Goal: Task Accomplishment & Management: Manage account settings

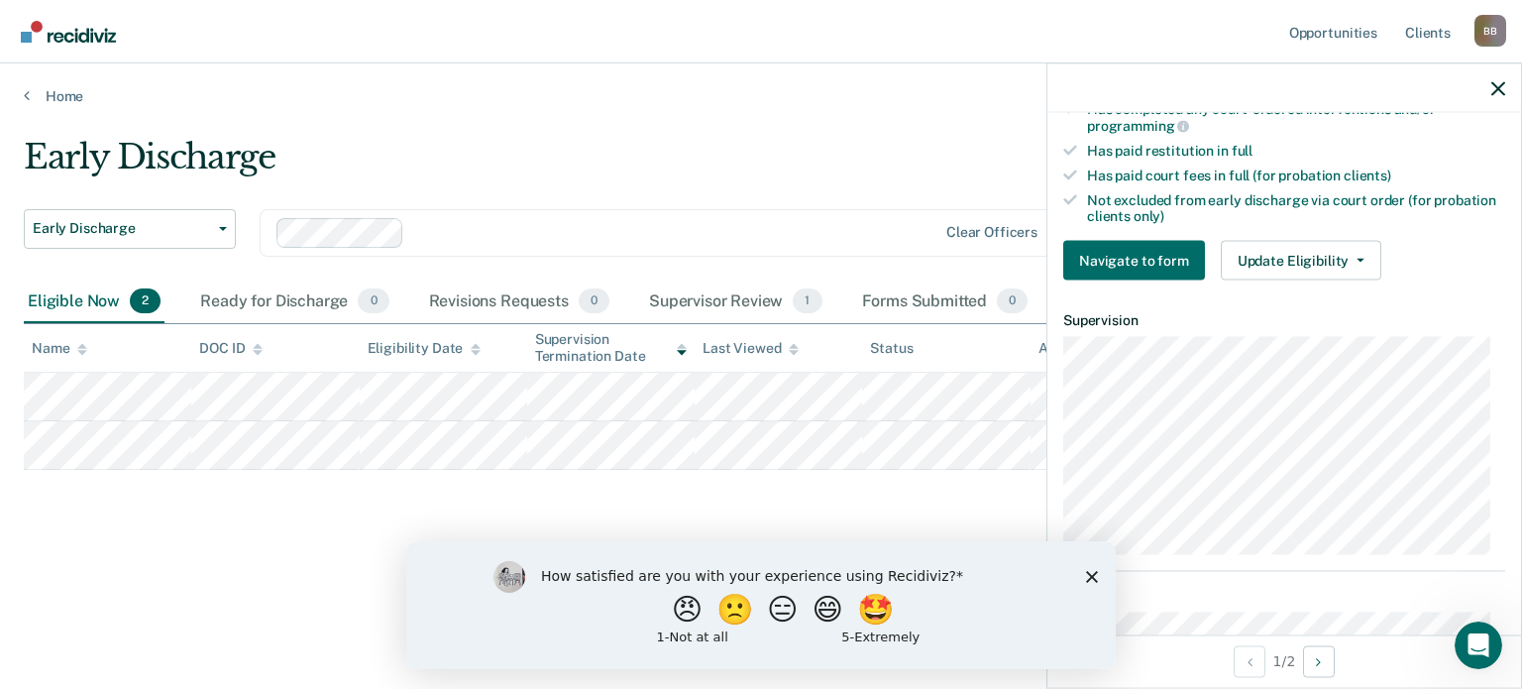
scroll to position [694, 0]
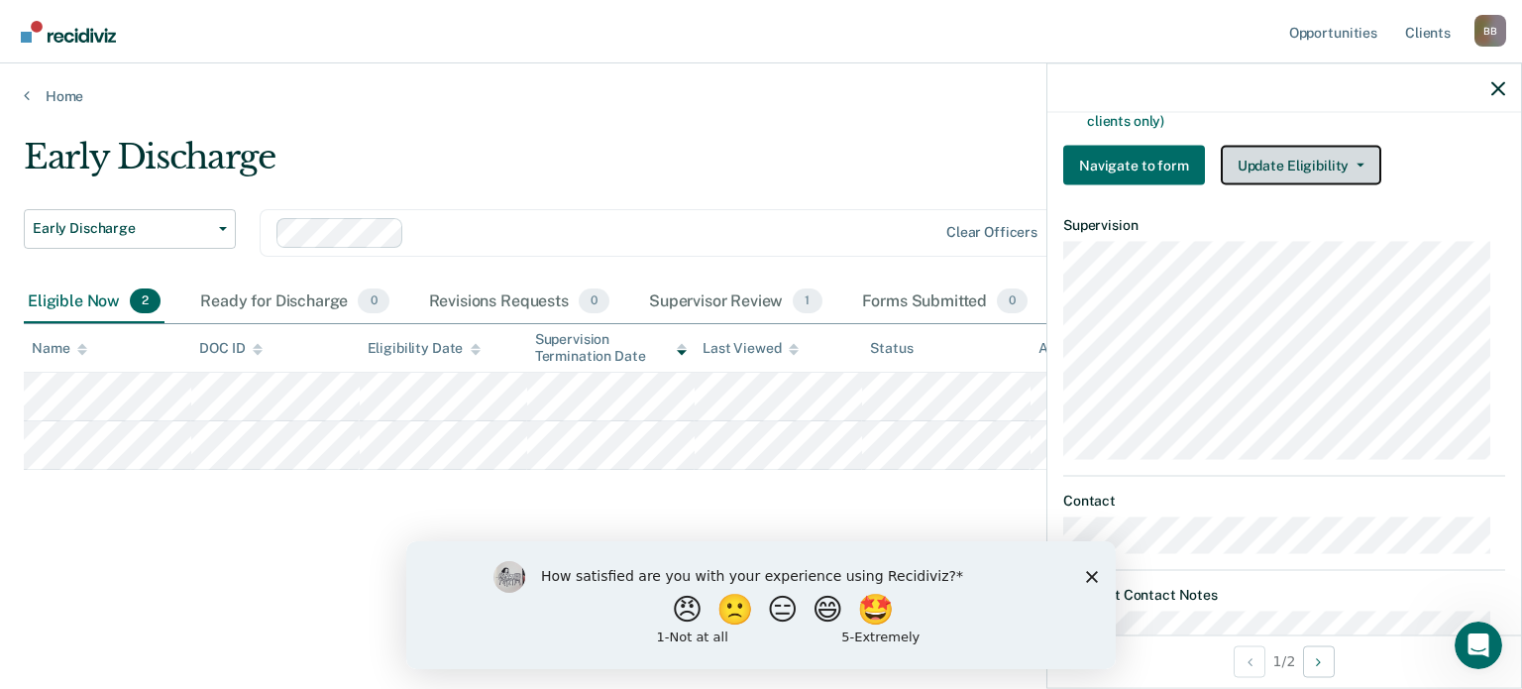
click at [1360, 148] on button "Update Eligibility" at bounding box center [1301, 166] width 161 height 40
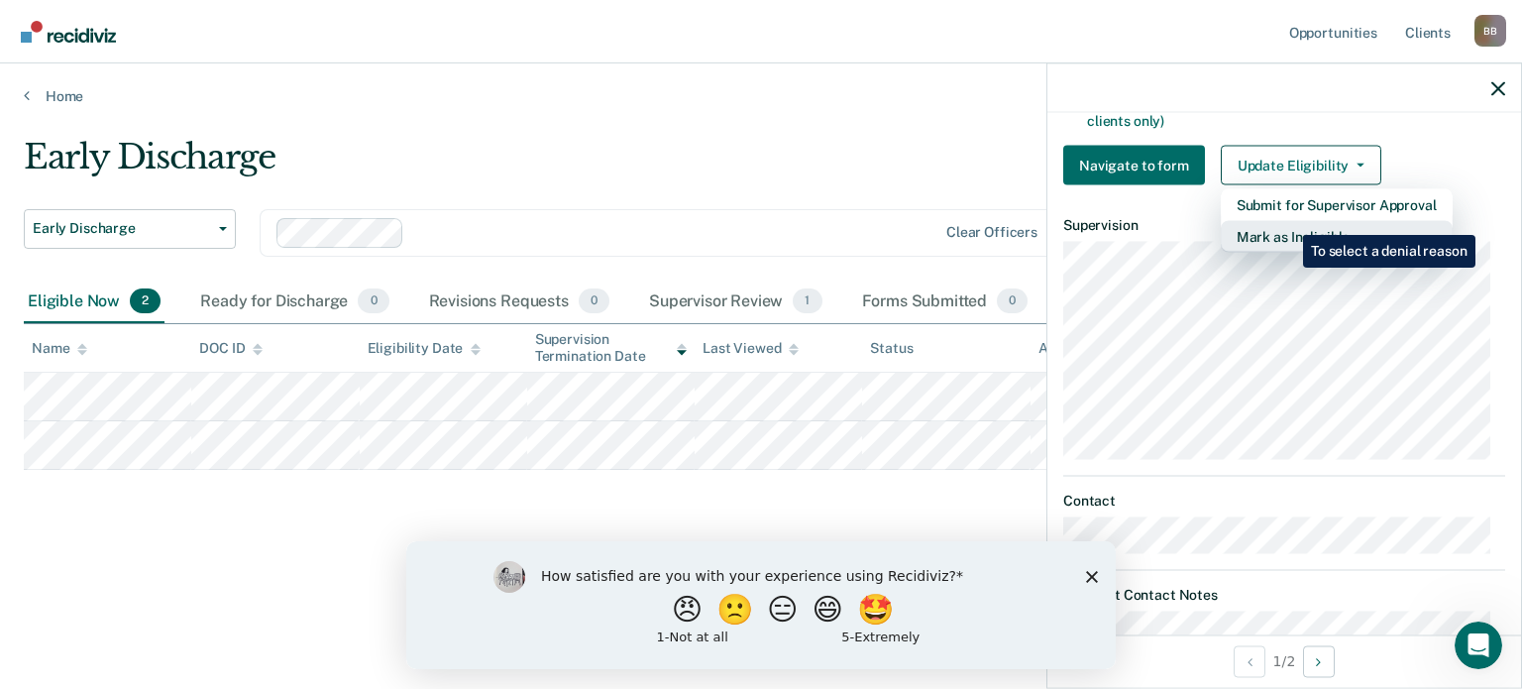
click at [1288, 221] on button "Mark as Ineligible" at bounding box center [1337, 237] width 232 height 32
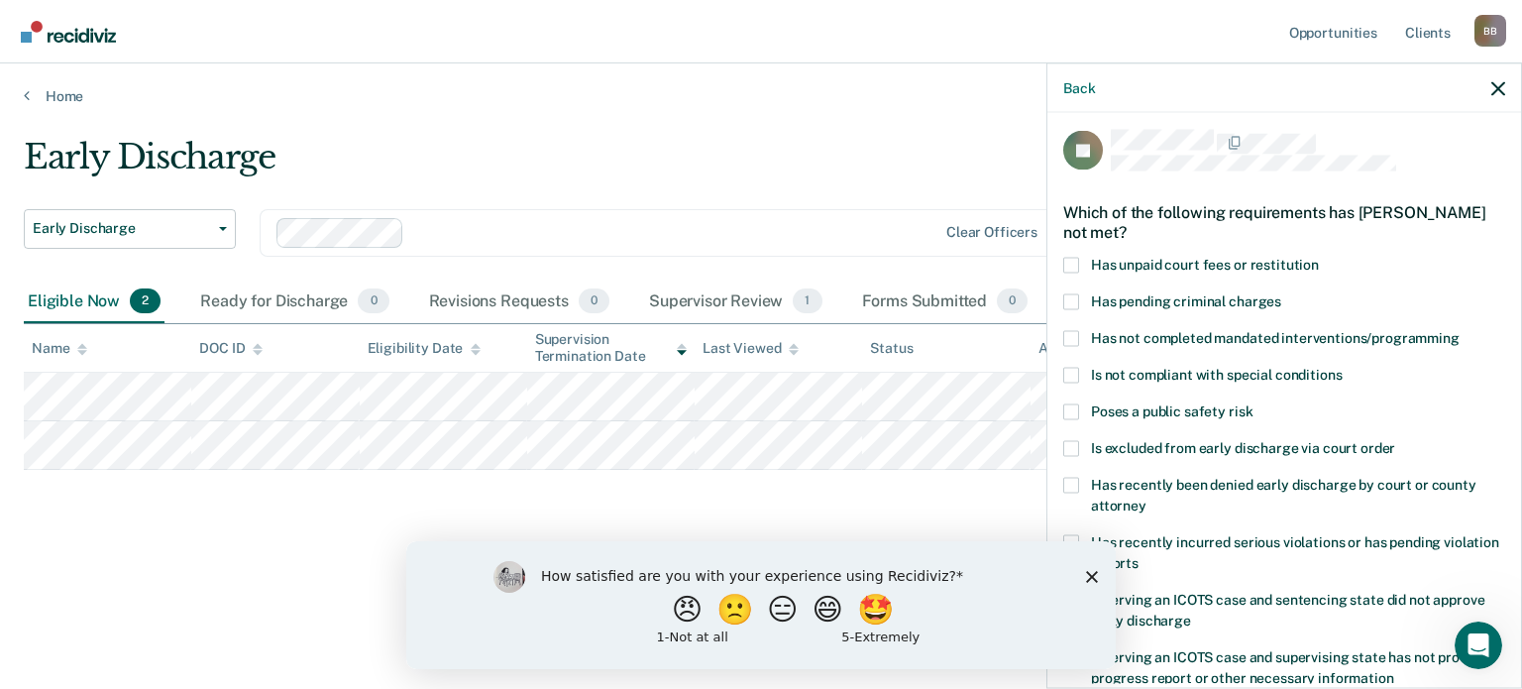
scroll to position [106, 0]
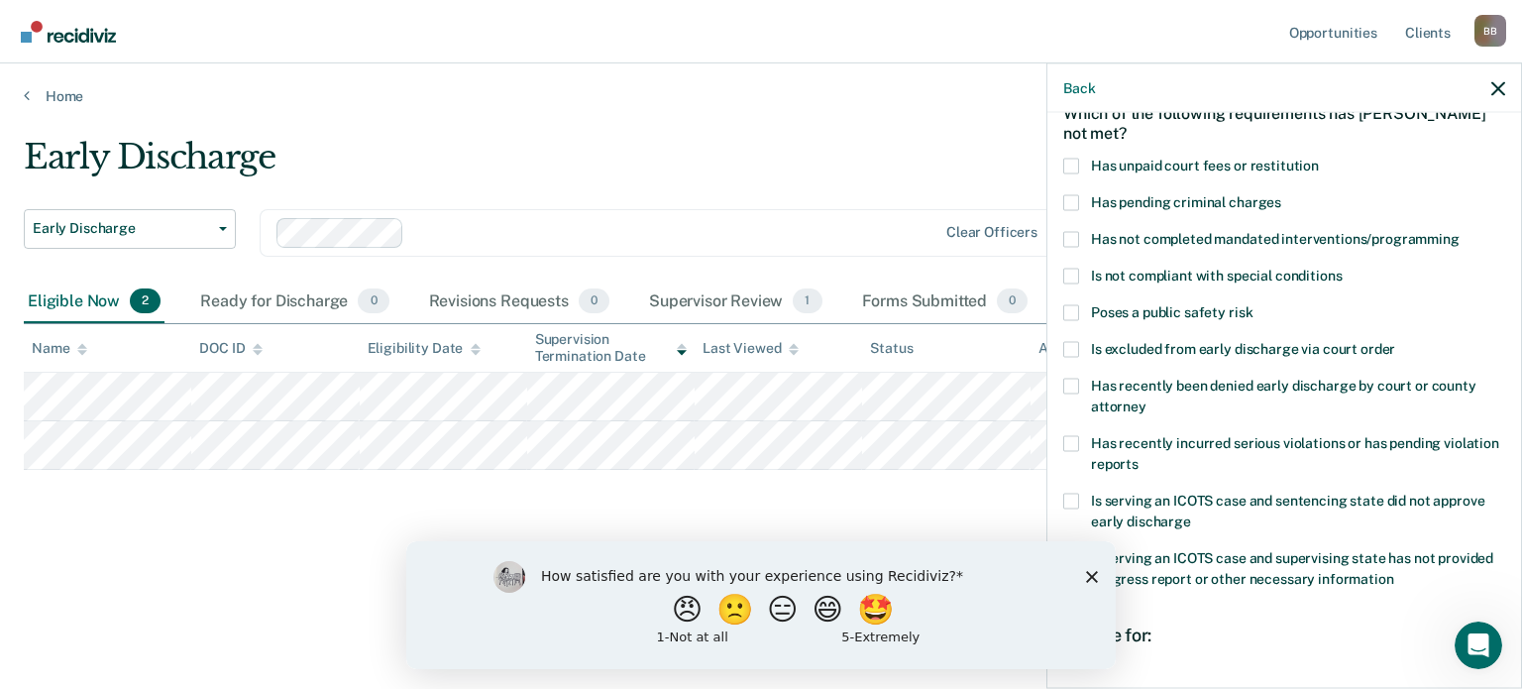
click at [1075, 440] on span at bounding box center [1071, 443] width 16 height 16
click at [1139, 456] on input "Has recently incurred serious violations or has pending violation reports" at bounding box center [1139, 456] width 0 height 0
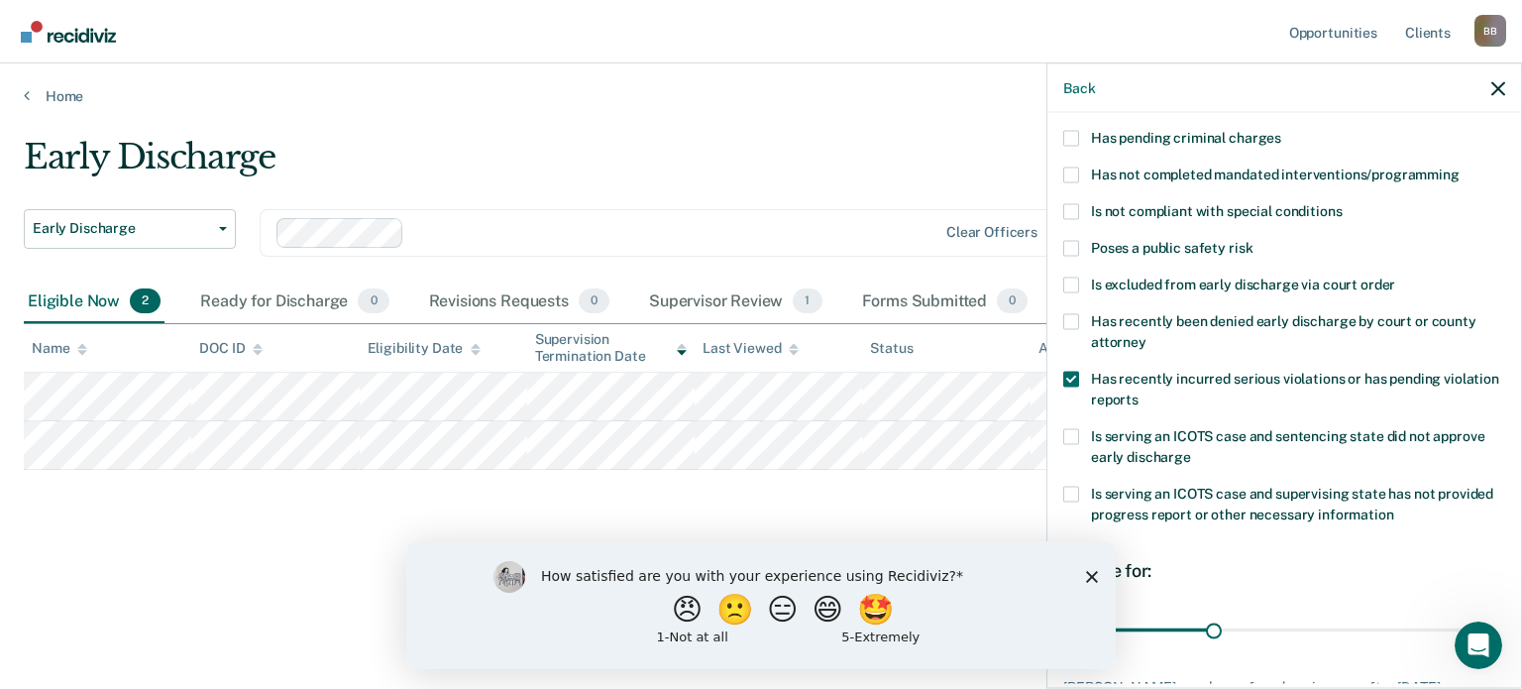
scroll to position [304, 0]
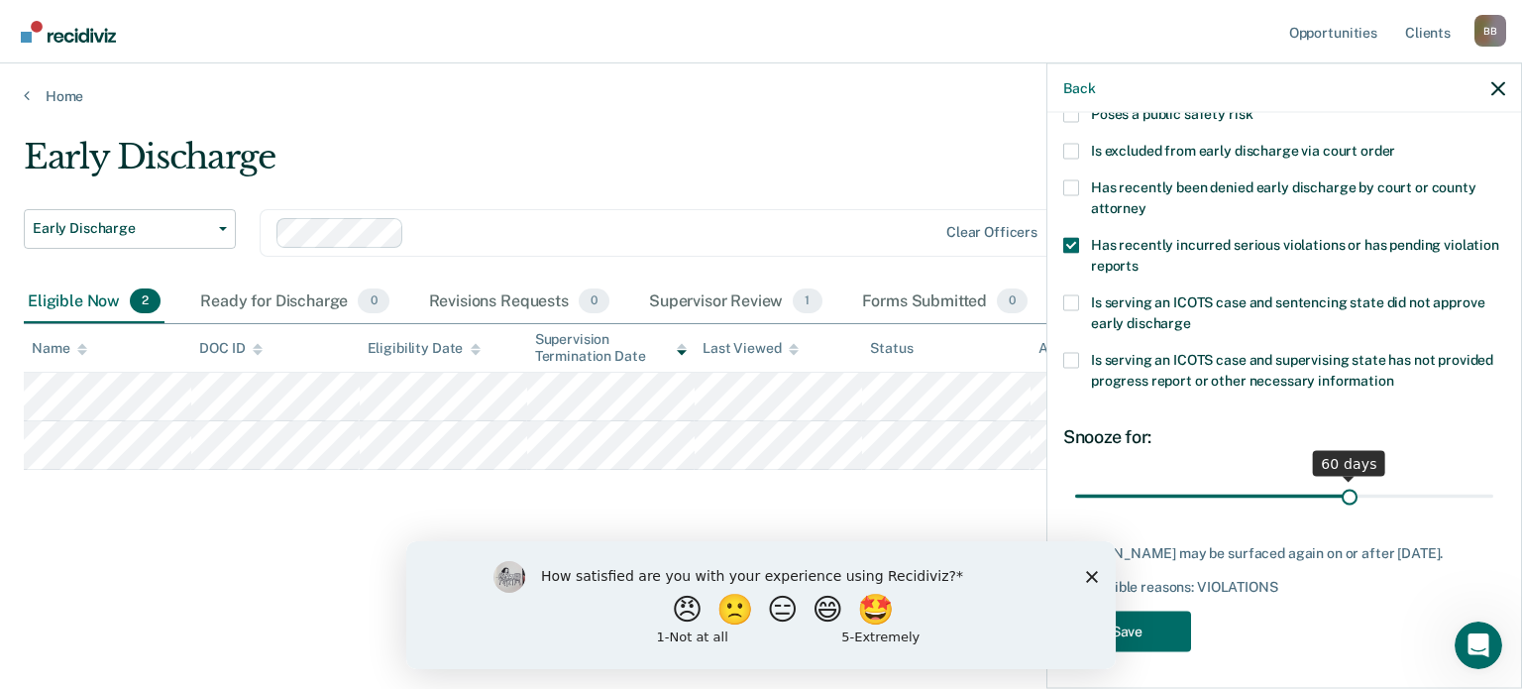
drag, startPoint x: 1206, startPoint y: 497, endPoint x: 1341, endPoint y: 481, distance: 135.7
type input "60"
click at [1341, 481] on input "range" at bounding box center [1284, 496] width 418 height 35
click at [1161, 635] on button "Save" at bounding box center [1127, 630] width 128 height 41
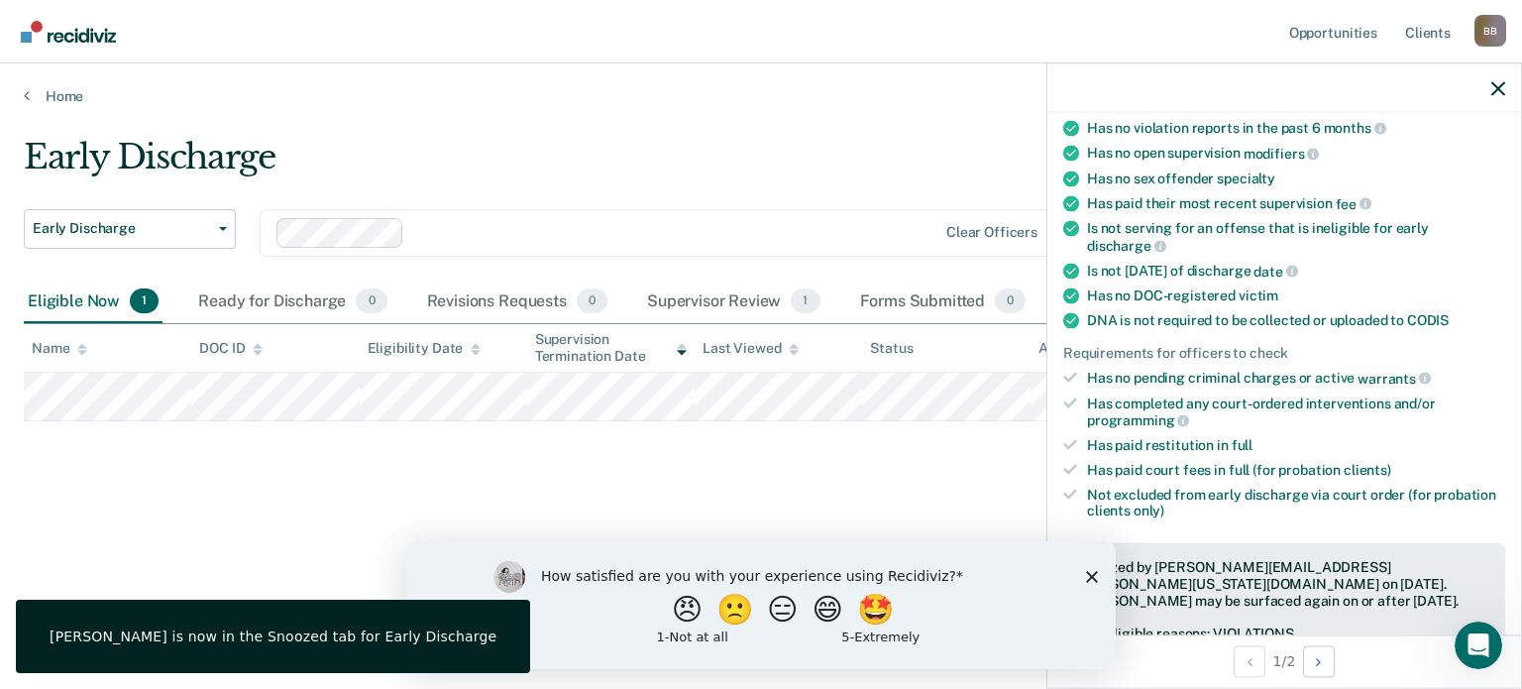
click at [930, 493] on div "Early Discharge Early Discharge Early Discharge Clear officers Eligible Now 1 R…" at bounding box center [761, 338] width 1475 height 403
click at [1501, 87] on icon "button" at bounding box center [1499, 88] width 14 height 14
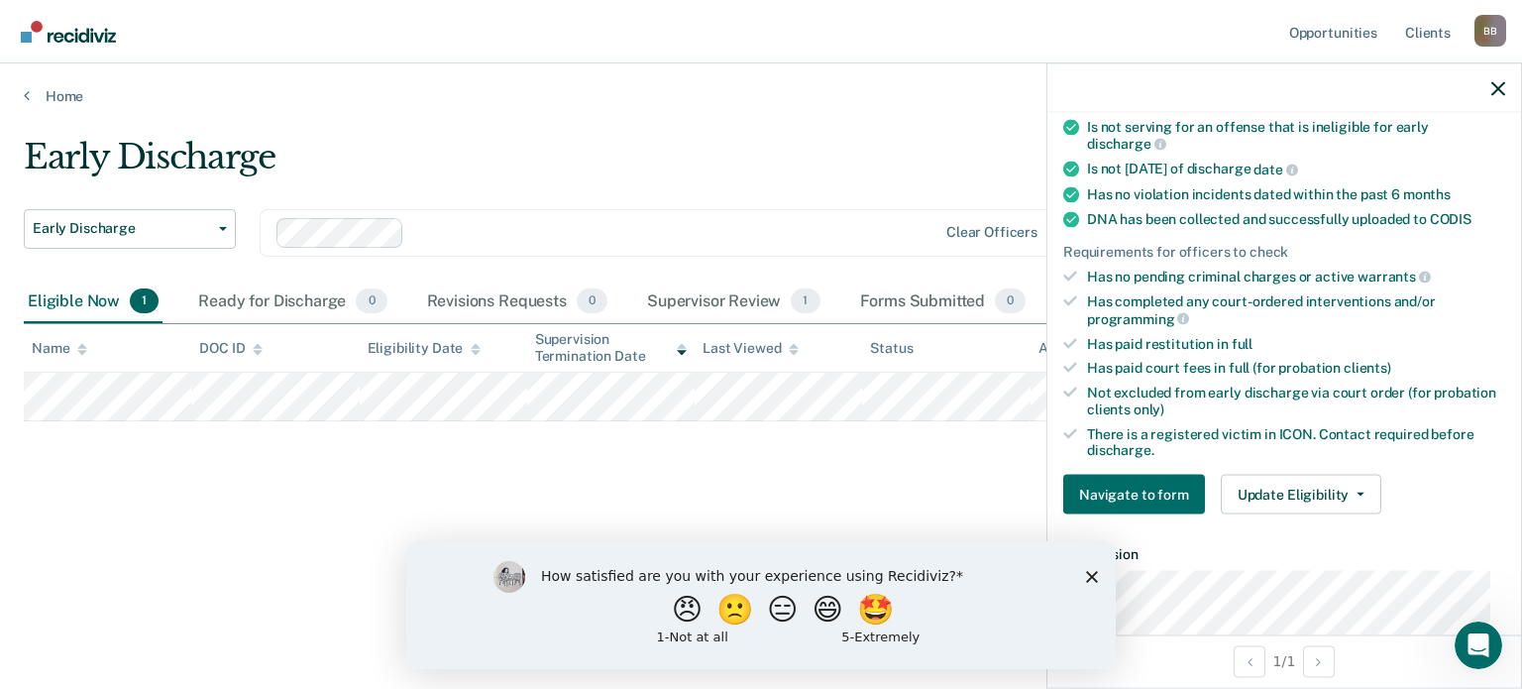
scroll to position [396, 0]
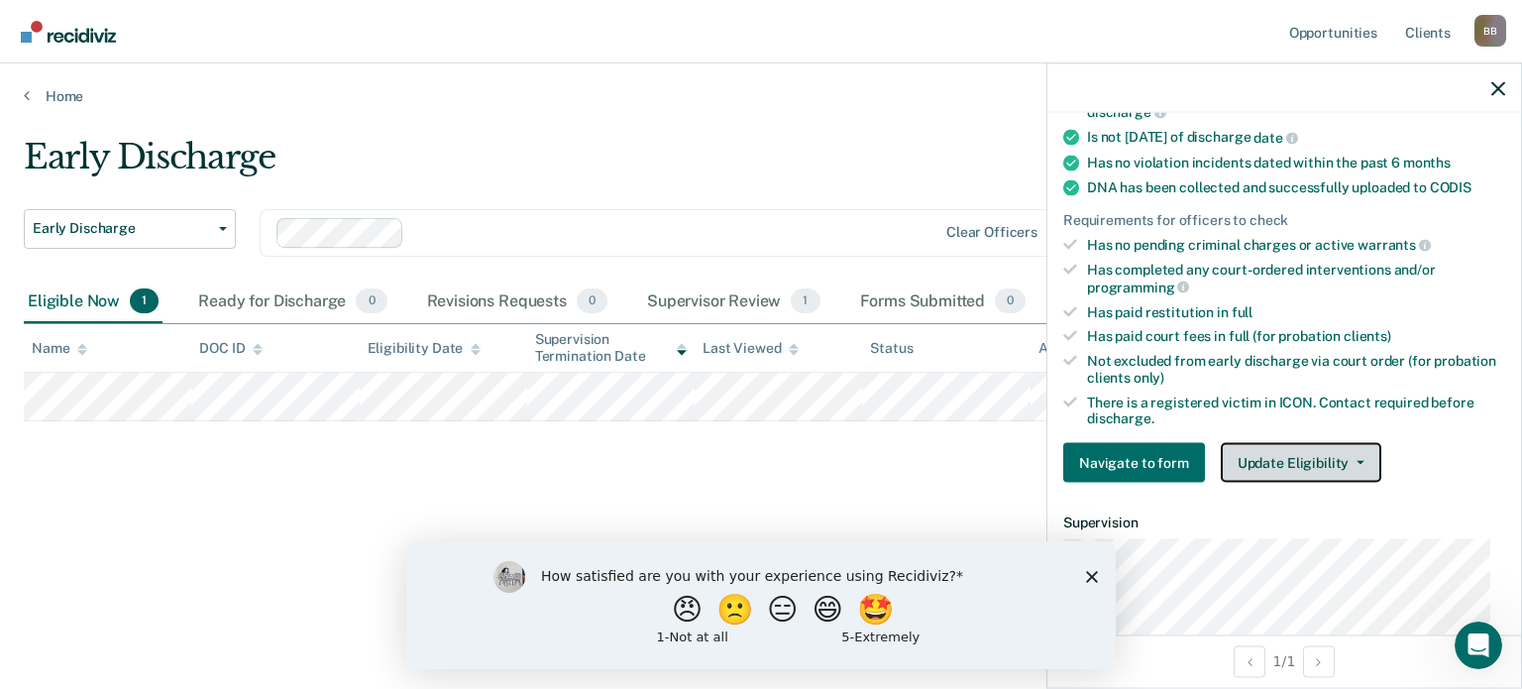
click at [1310, 454] on button "Update Eligibility" at bounding box center [1301, 463] width 161 height 40
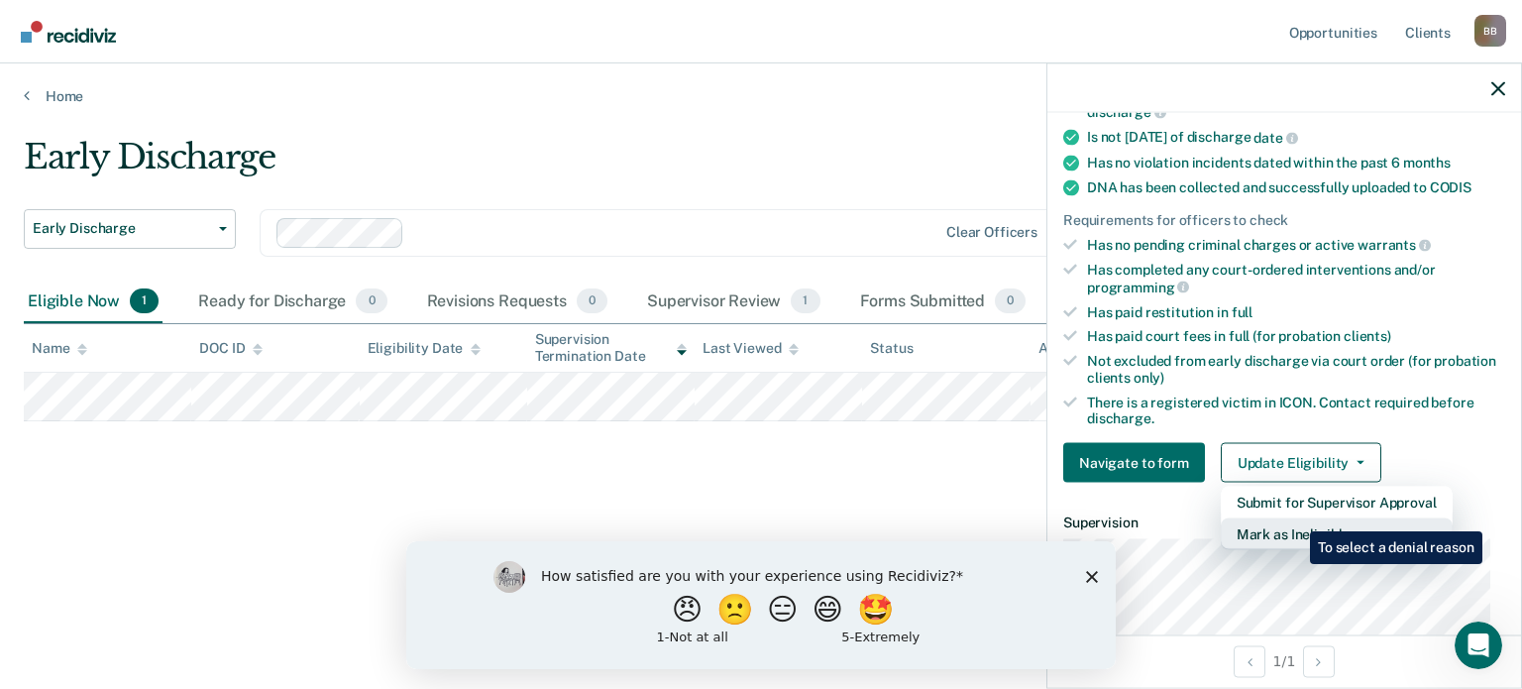
click at [1295, 518] on button "Mark as Ineligible" at bounding box center [1337, 534] width 232 height 32
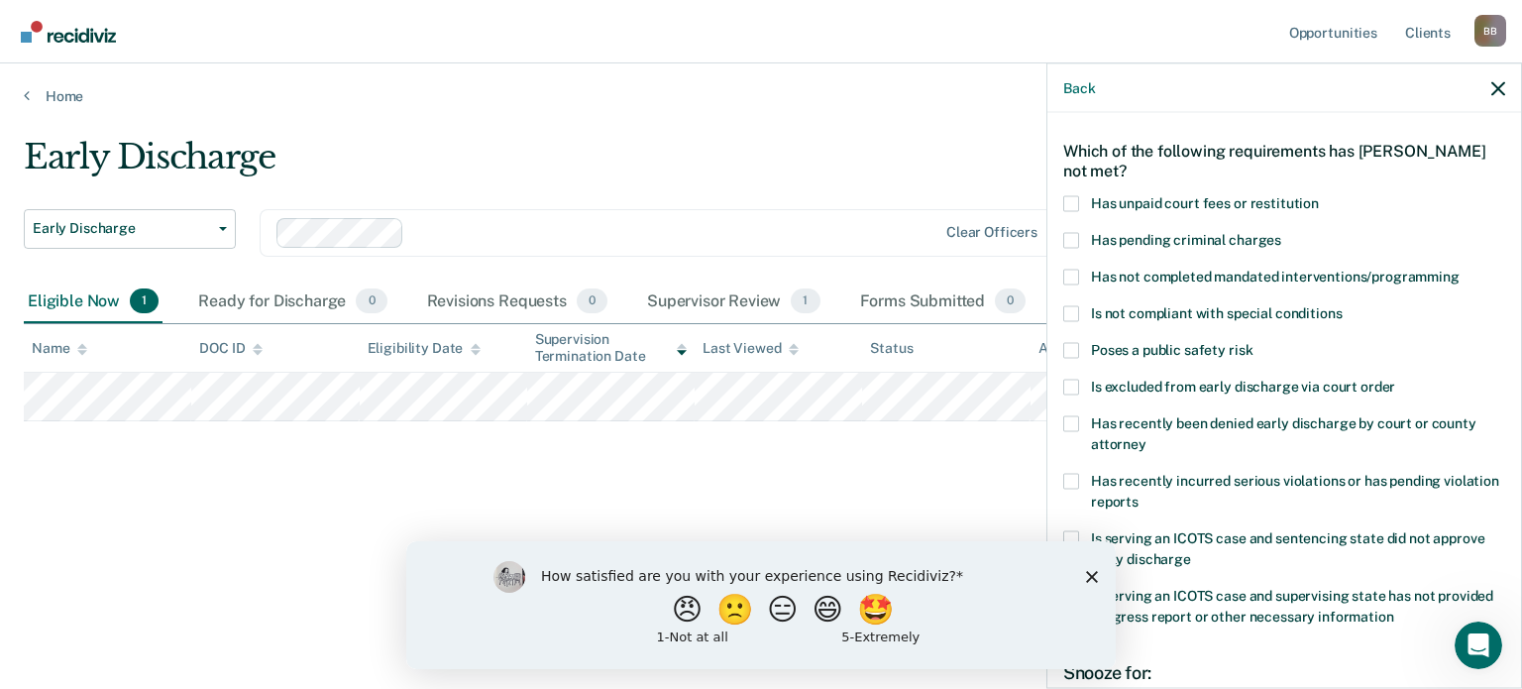
scroll to position [24, 0]
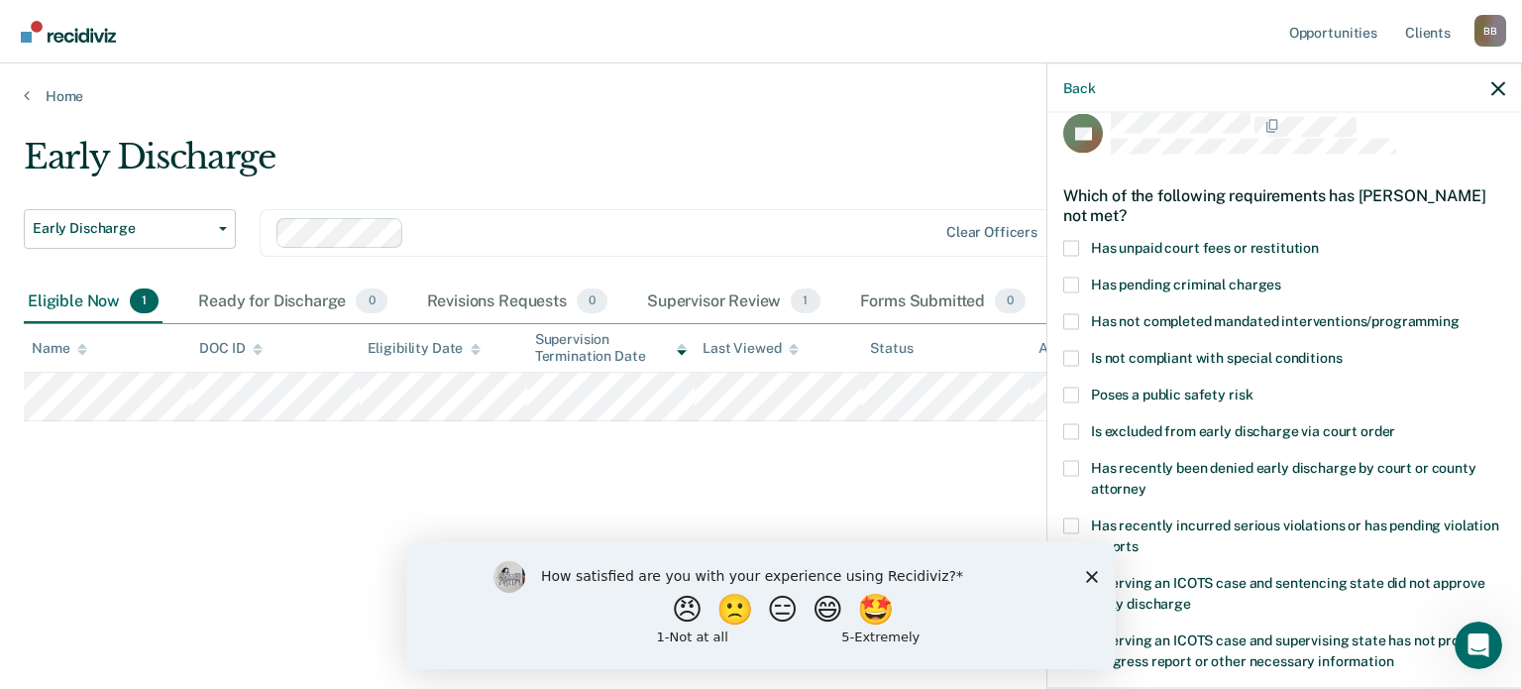
click at [1090, 581] on icon "Close survey" at bounding box center [1092, 576] width 12 height 12
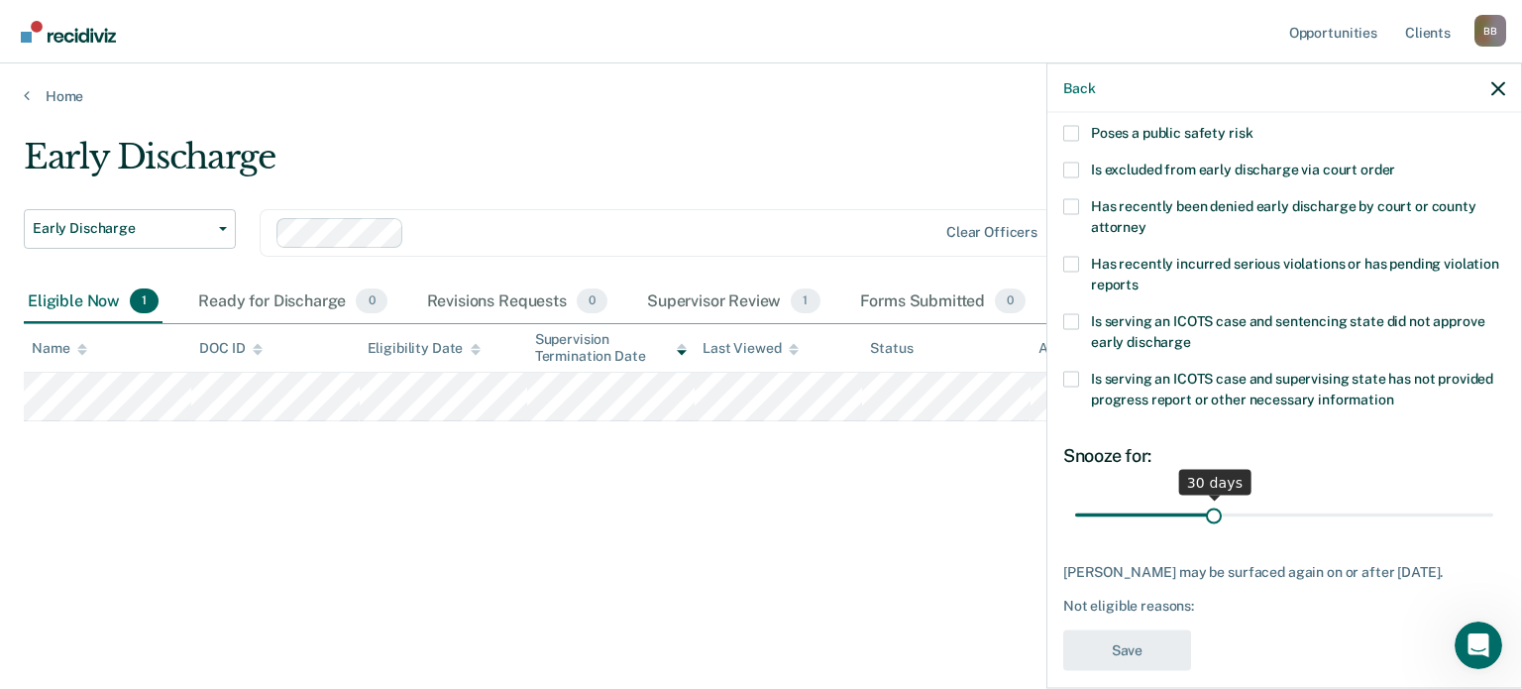
scroll to position [321, 0]
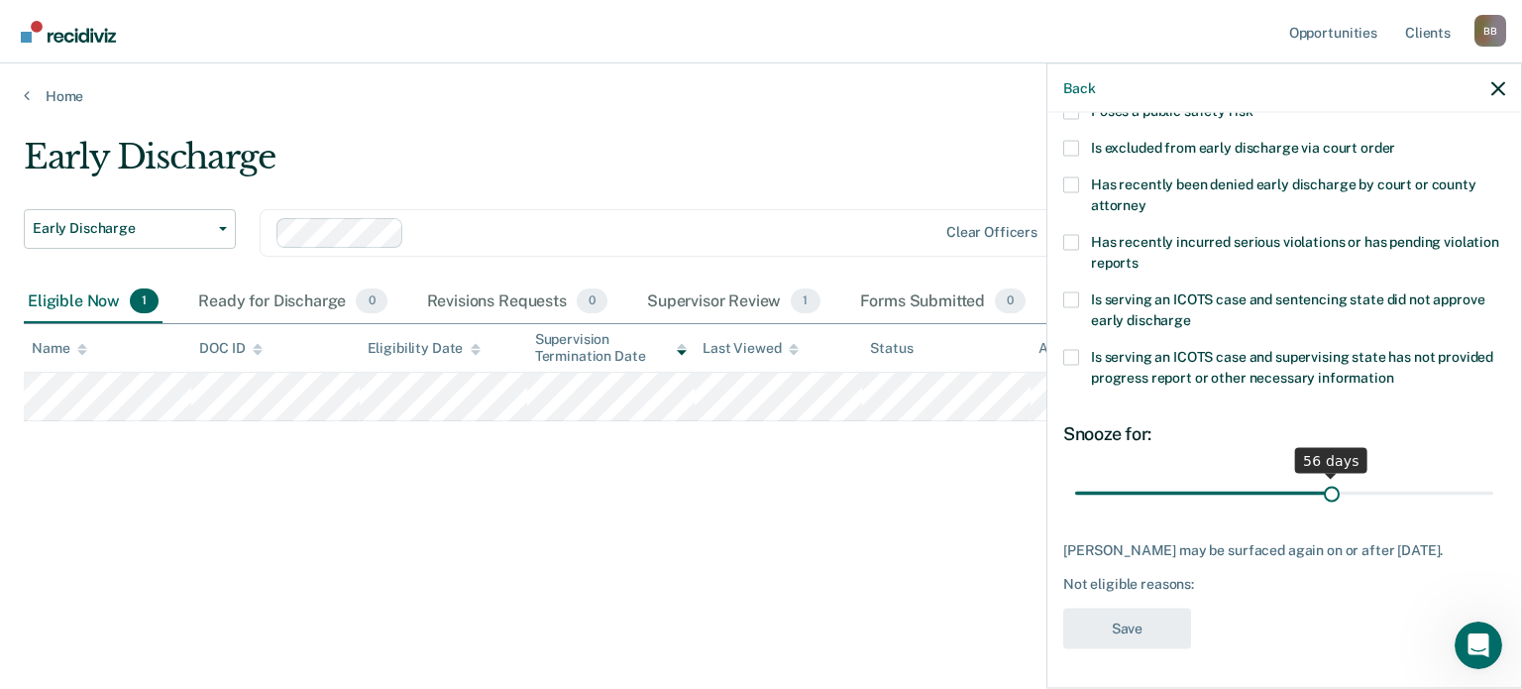
drag, startPoint x: 1209, startPoint y: 476, endPoint x: 1322, endPoint y: 487, distance: 113.5
click at [1322, 487] on input "range" at bounding box center [1284, 493] width 418 height 35
click at [1355, 477] on input "range" at bounding box center [1284, 493] width 418 height 35
drag, startPoint x: 1355, startPoint y: 477, endPoint x: 1340, endPoint y: 475, distance: 15.0
type input "60"
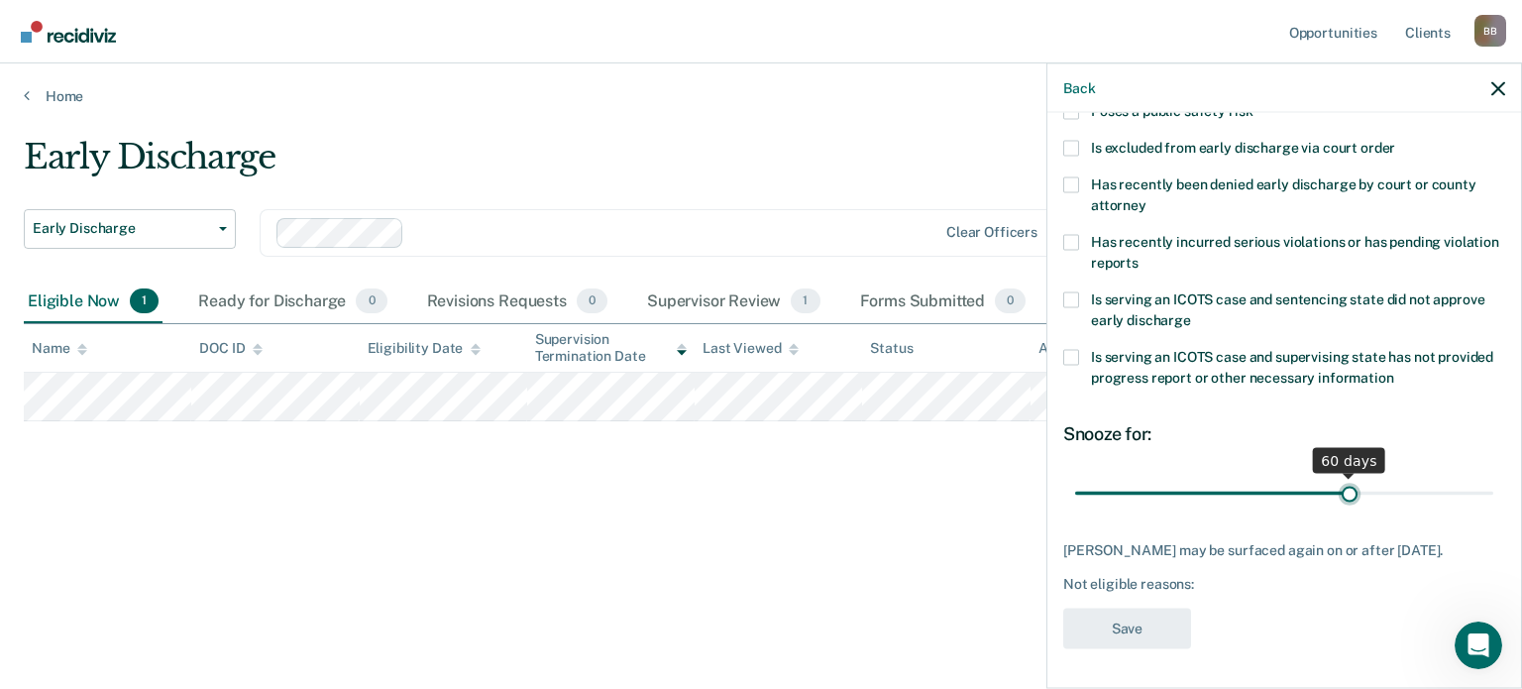
click at [1340, 476] on input "range" at bounding box center [1284, 493] width 418 height 35
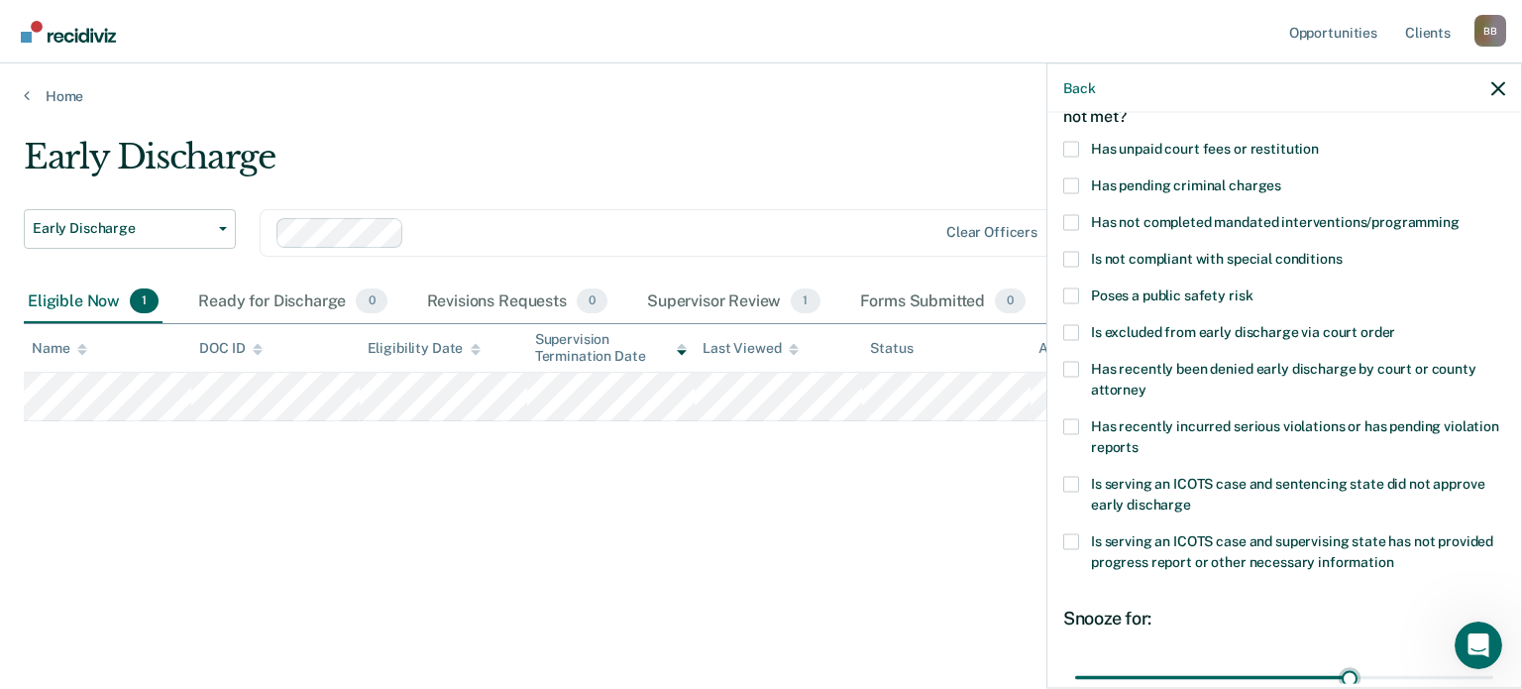
scroll to position [24, 0]
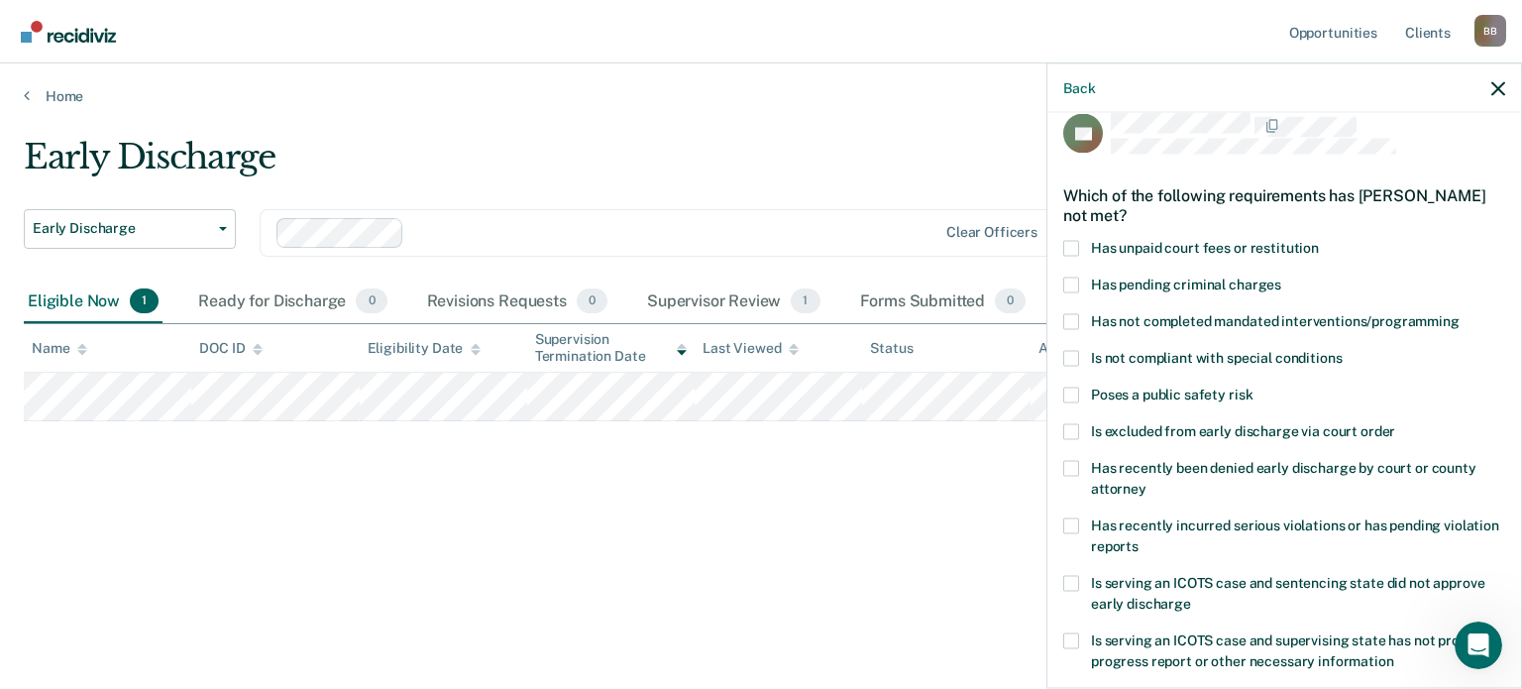
click at [1074, 319] on span at bounding box center [1071, 321] width 16 height 16
click at [1460, 313] on input "Has not completed mandated interventions/programming" at bounding box center [1460, 313] width 0 height 0
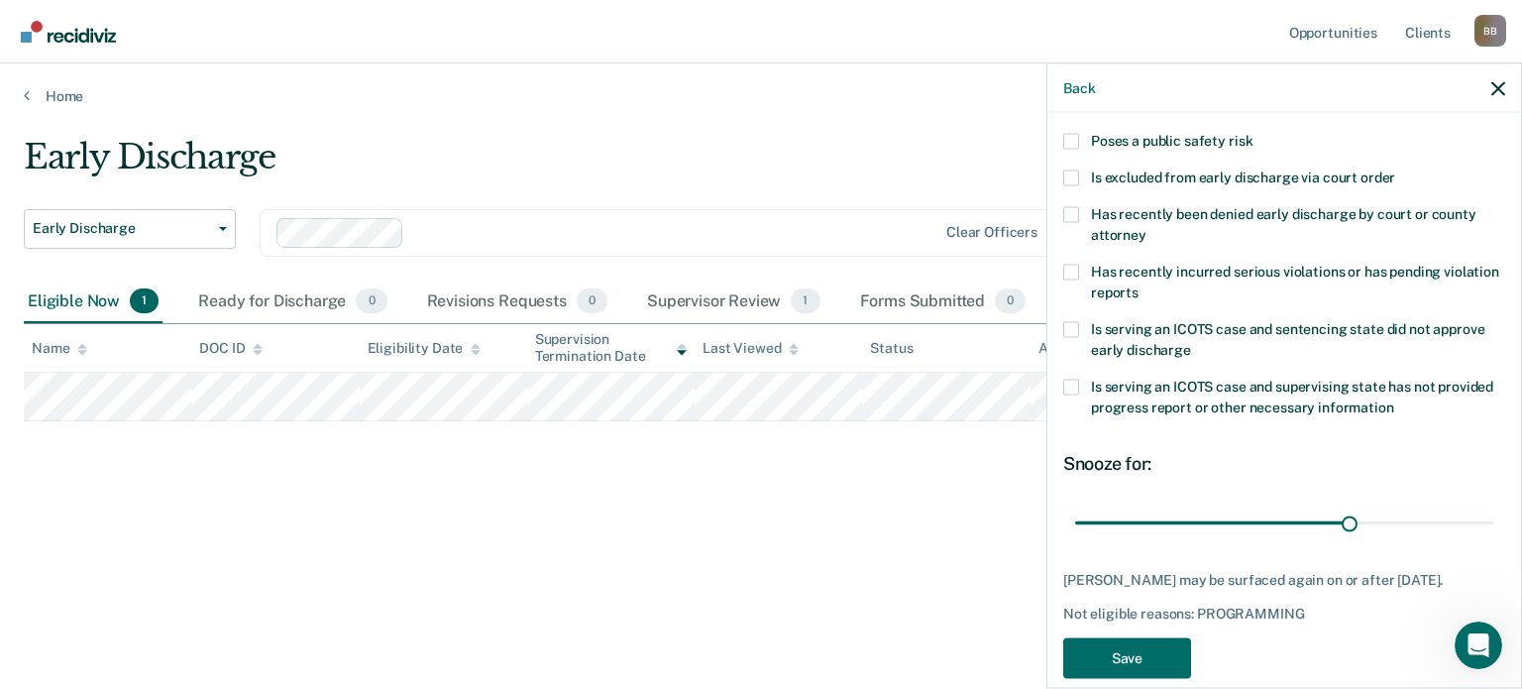
scroll to position [321, 0]
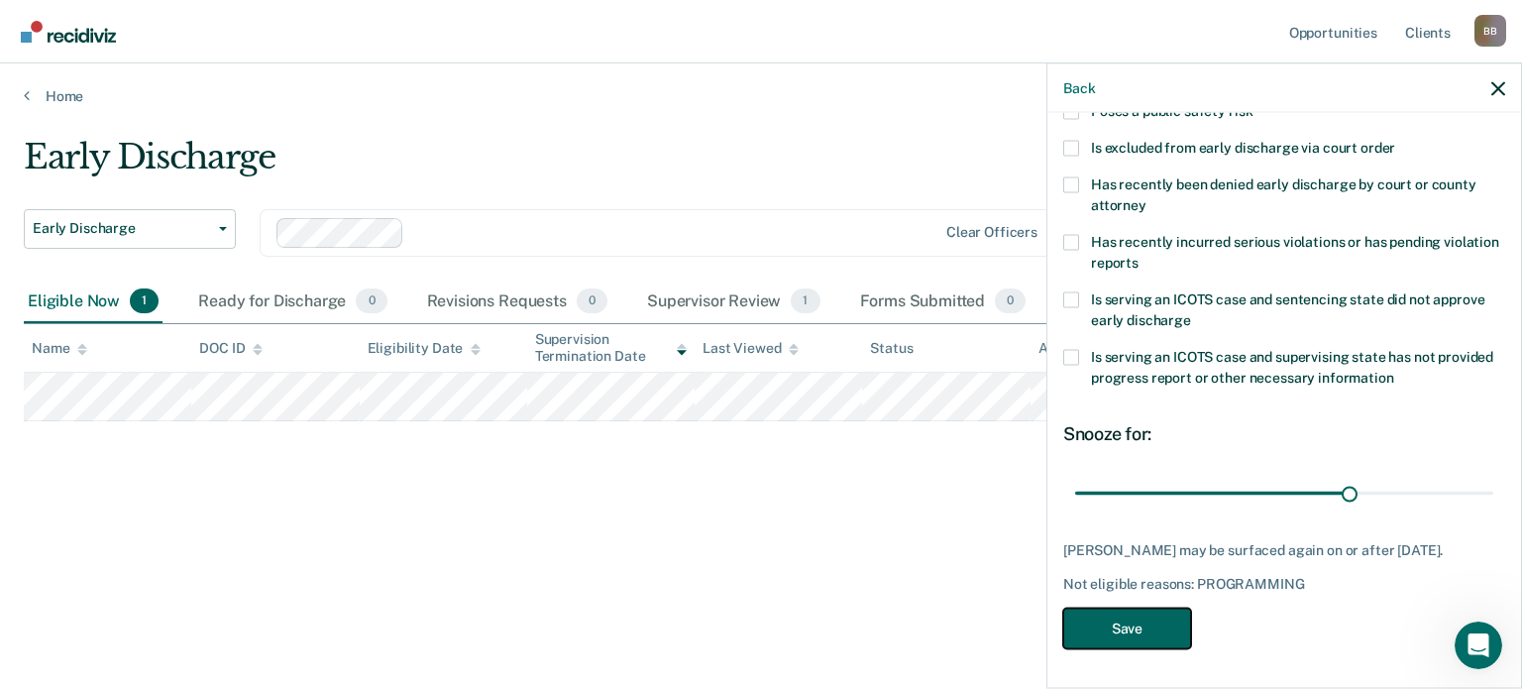
click at [1130, 615] on button "Save" at bounding box center [1127, 628] width 128 height 41
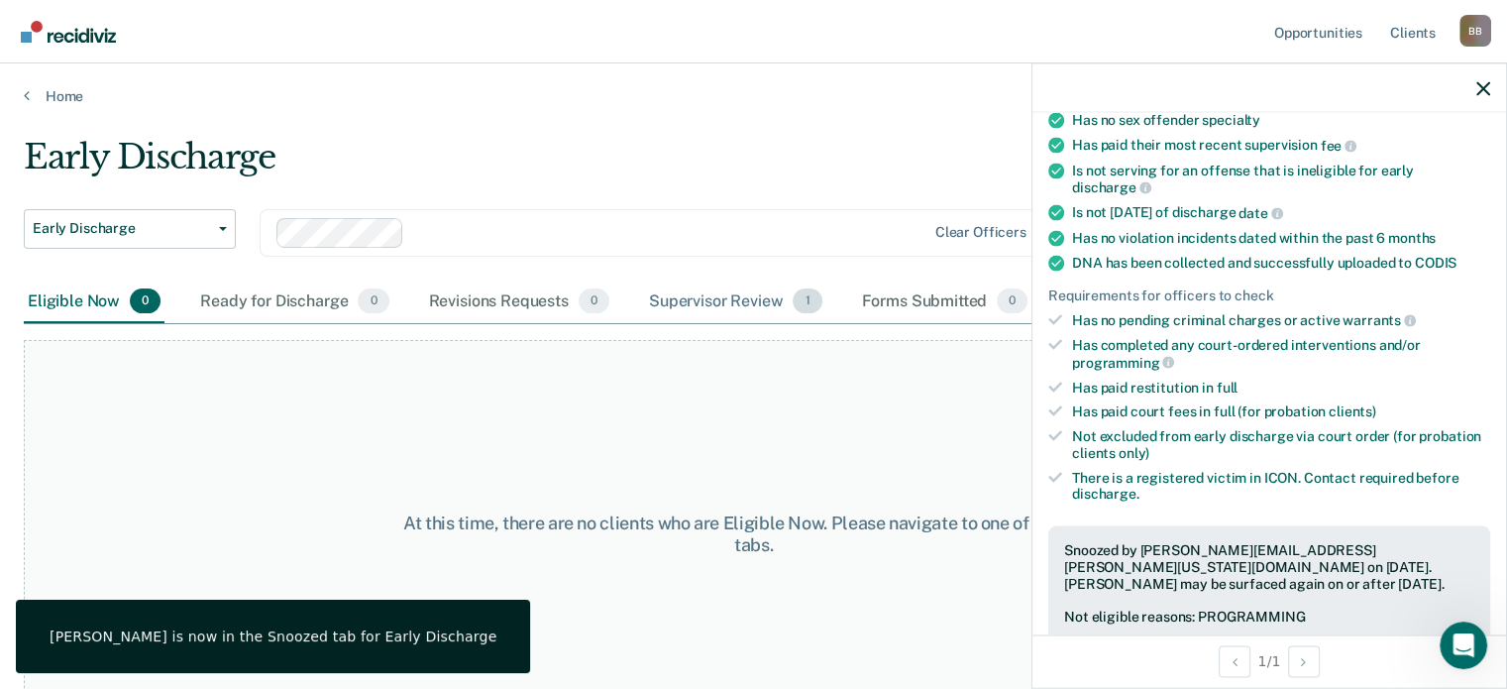
click at [709, 291] on div "Supervisor Review 1" at bounding box center [735, 302] width 181 height 44
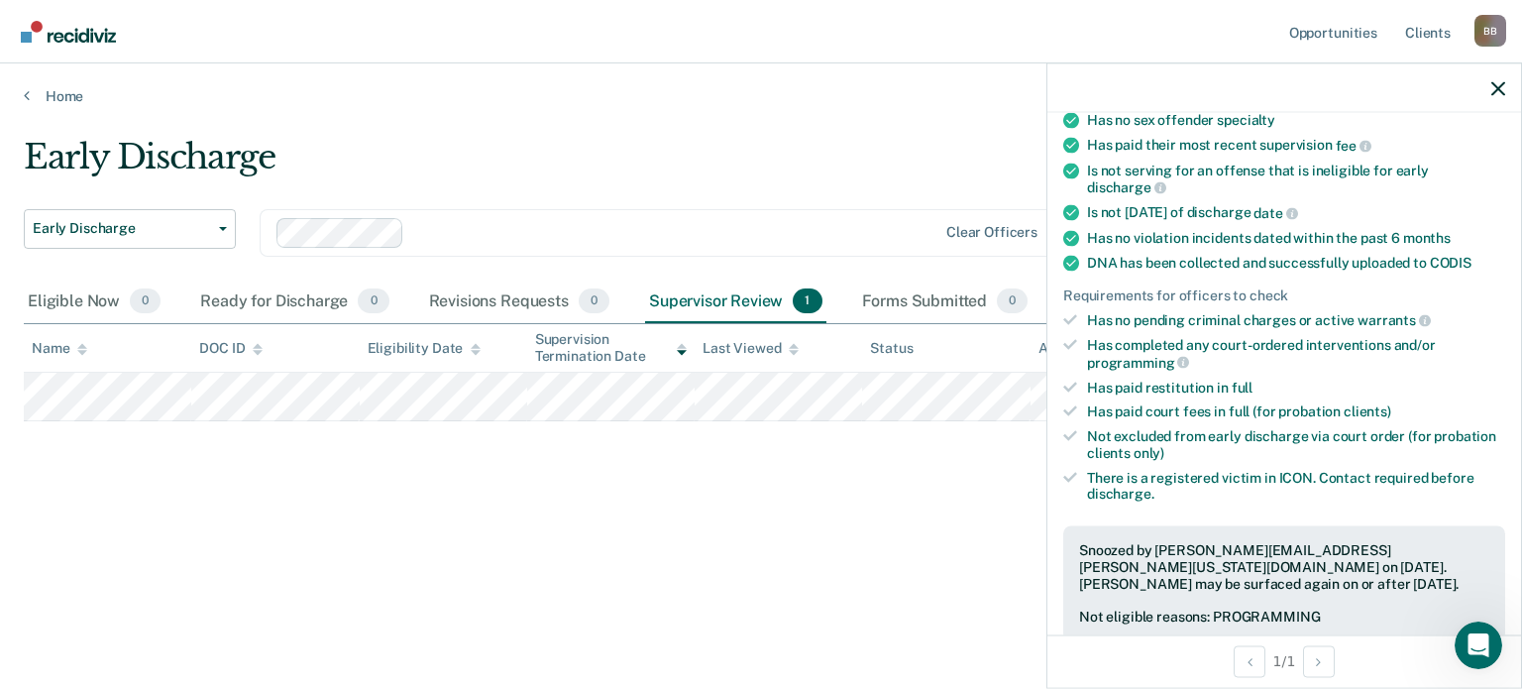
click at [822, 488] on div "Early Discharge Early Discharge Early Discharge Clear officers Eligible Now 0 R…" at bounding box center [761, 338] width 1475 height 403
click at [1497, 90] on icon "button" at bounding box center [1499, 88] width 14 height 14
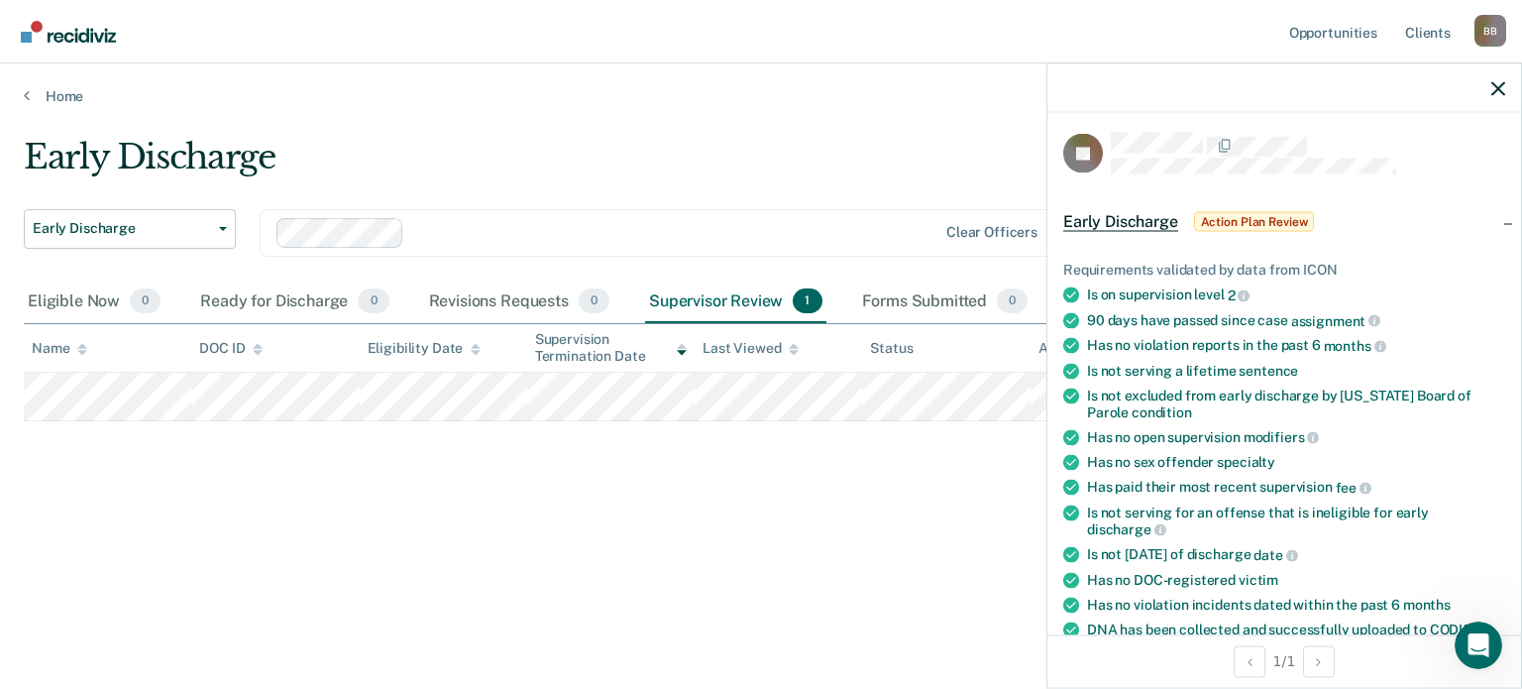
scroll to position [0, 0]
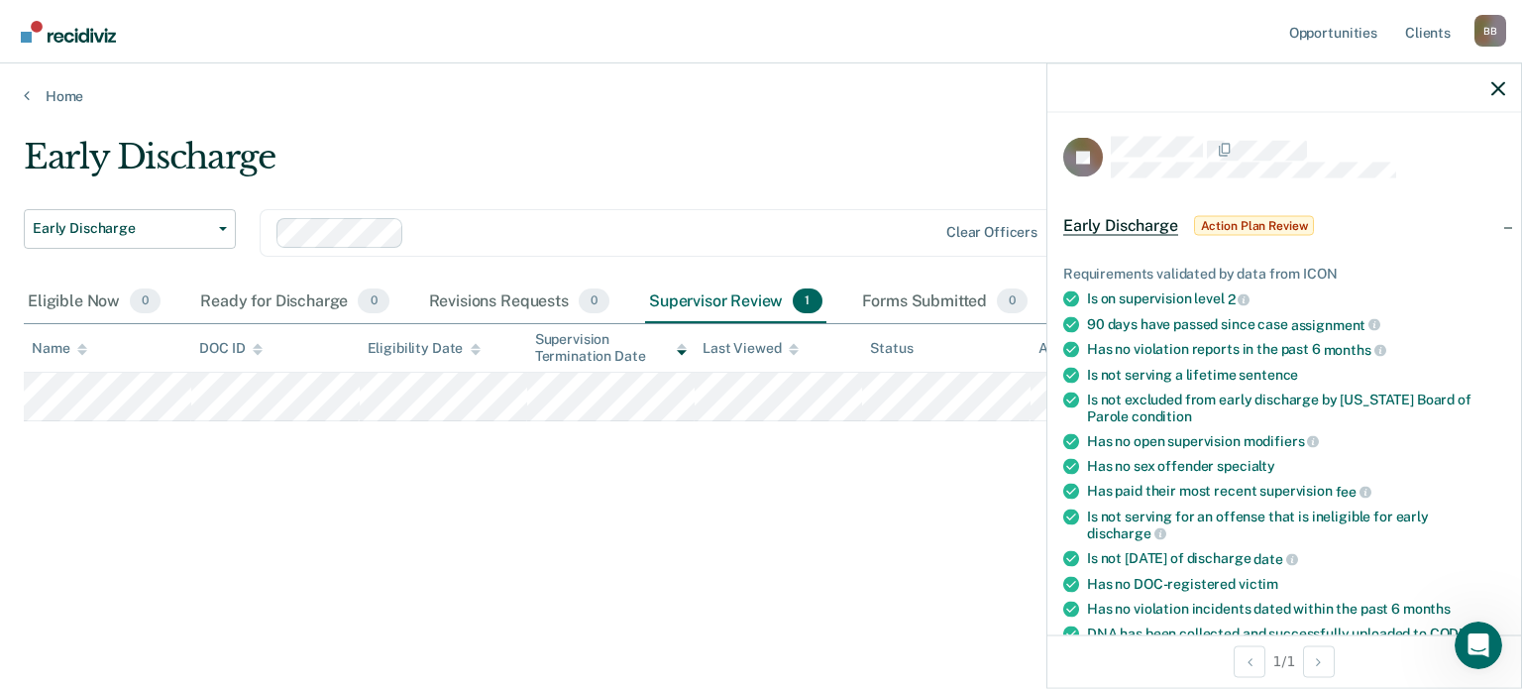
click at [1256, 219] on span "Action Plan Review" at bounding box center [1254, 226] width 121 height 20
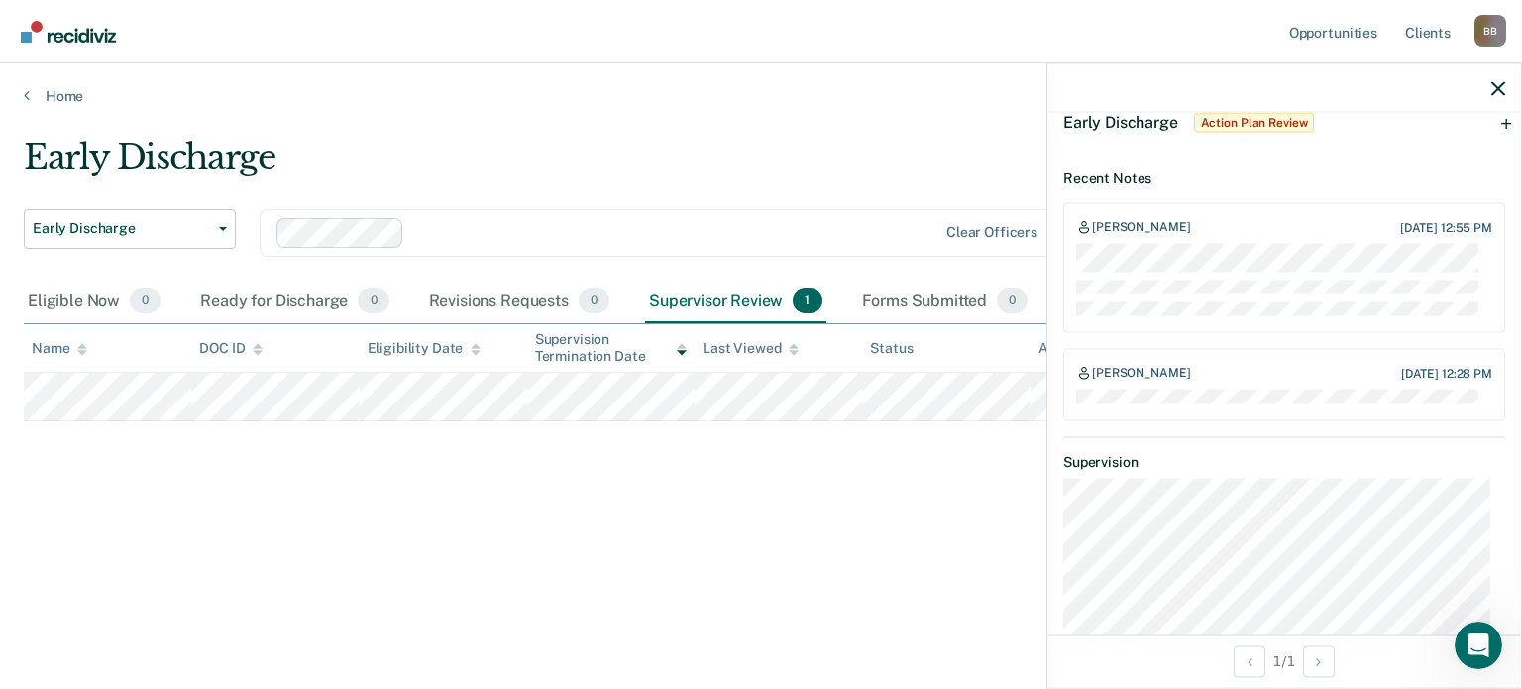
scroll to position [87, 0]
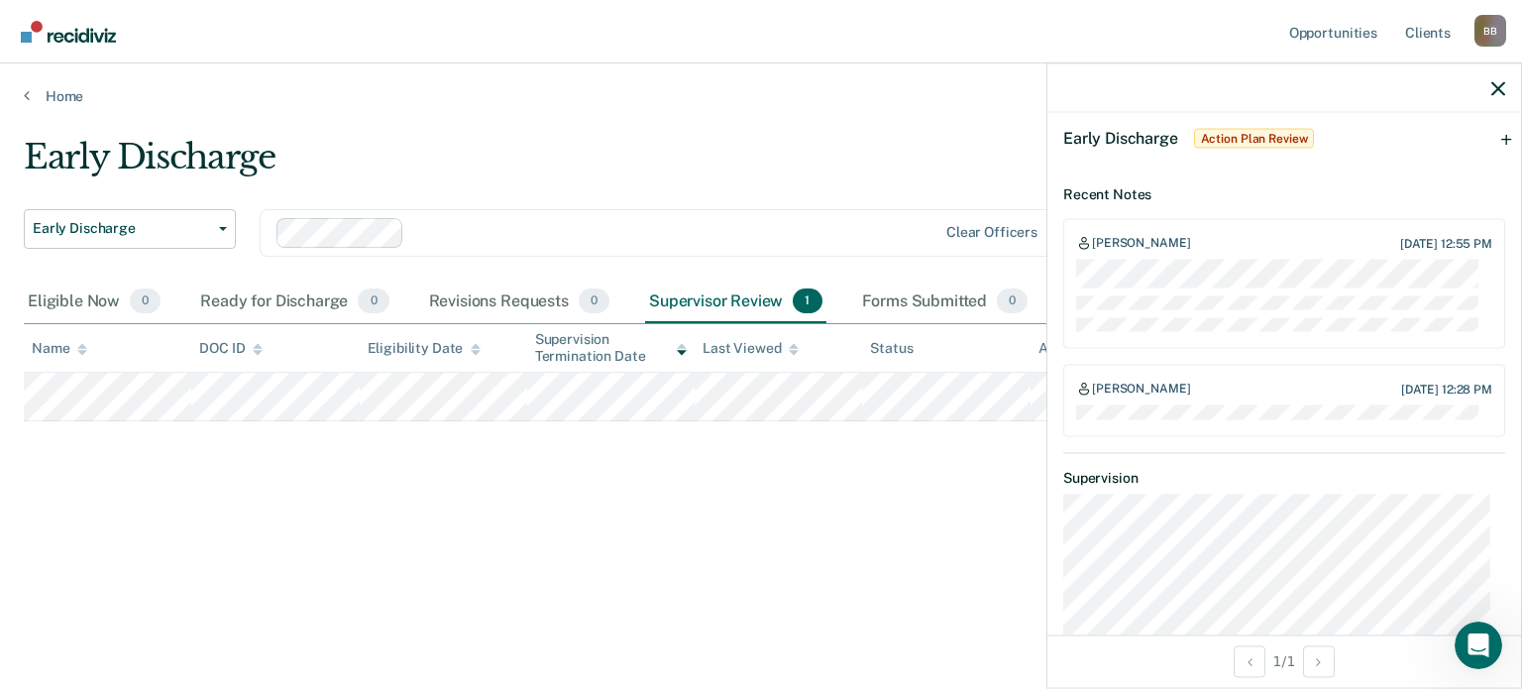
click at [1111, 140] on span "Early Discharge" at bounding box center [1120, 138] width 115 height 19
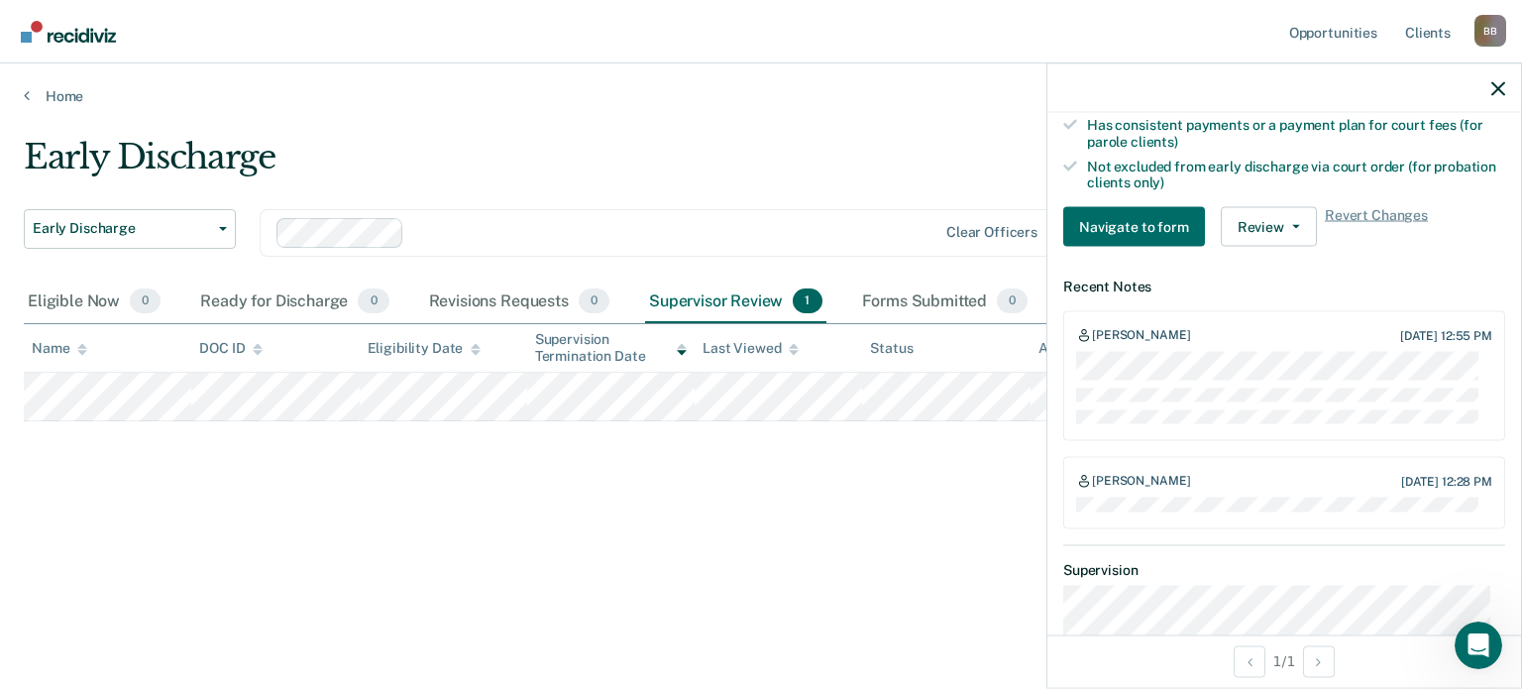
scroll to position [682, 0]
click at [1293, 225] on icon "button" at bounding box center [1296, 227] width 8 height 4
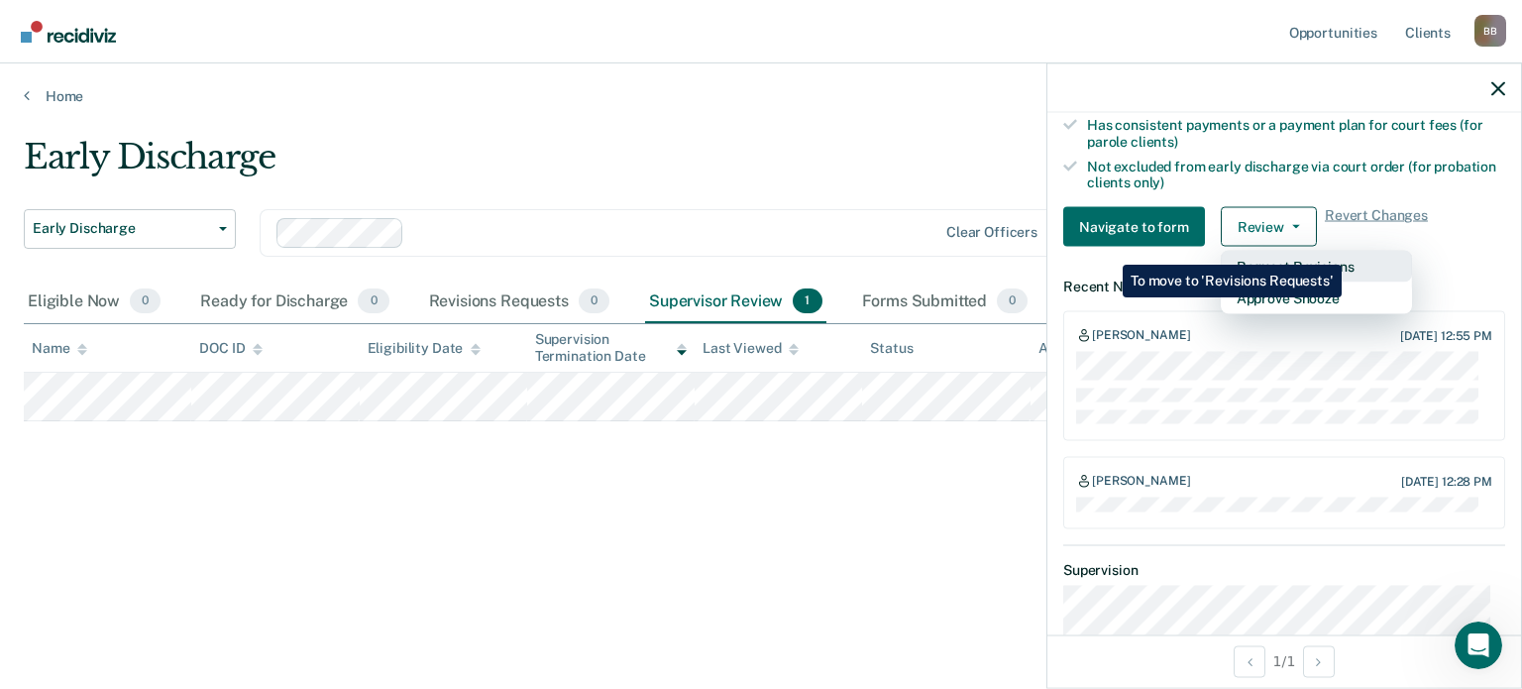
click at [1344, 251] on button "Request Revisions" at bounding box center [1316, 267] width 191 height 32
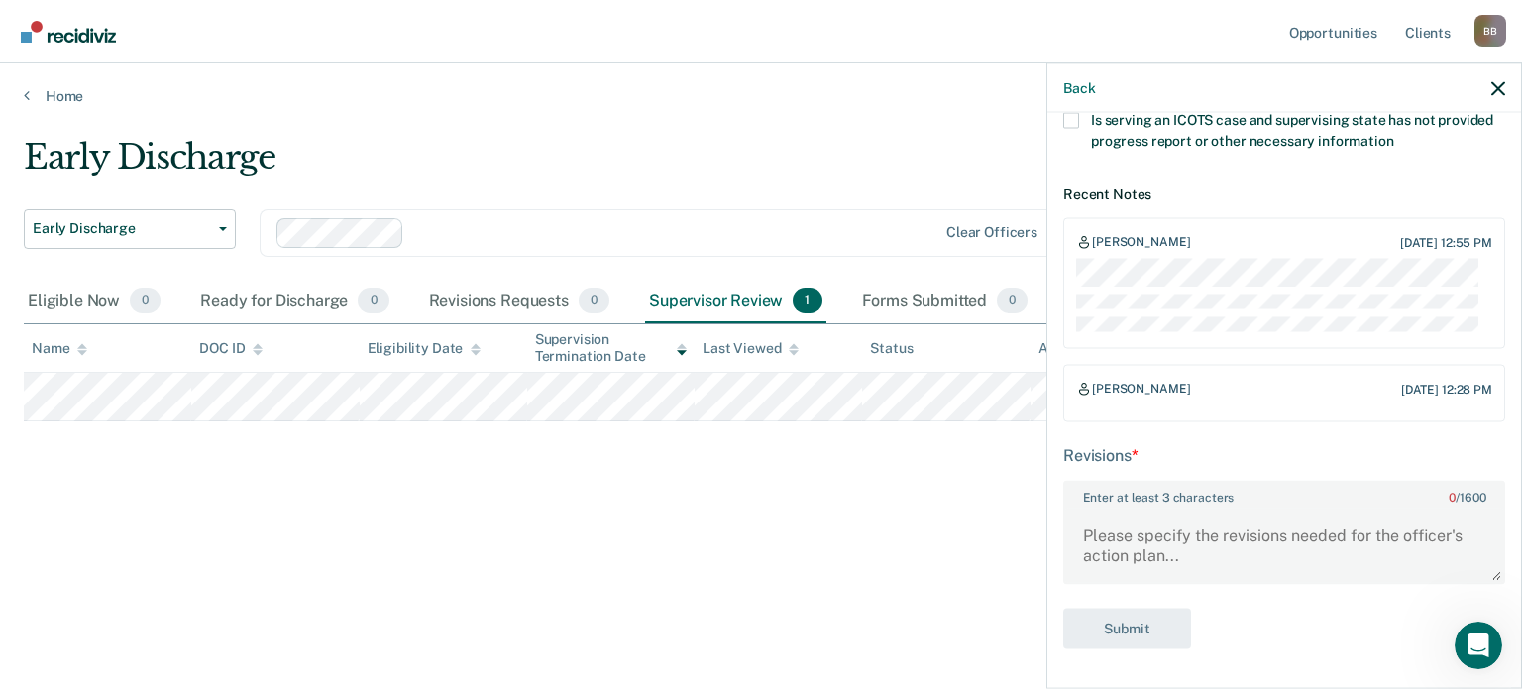
scroll to position [554, 0]
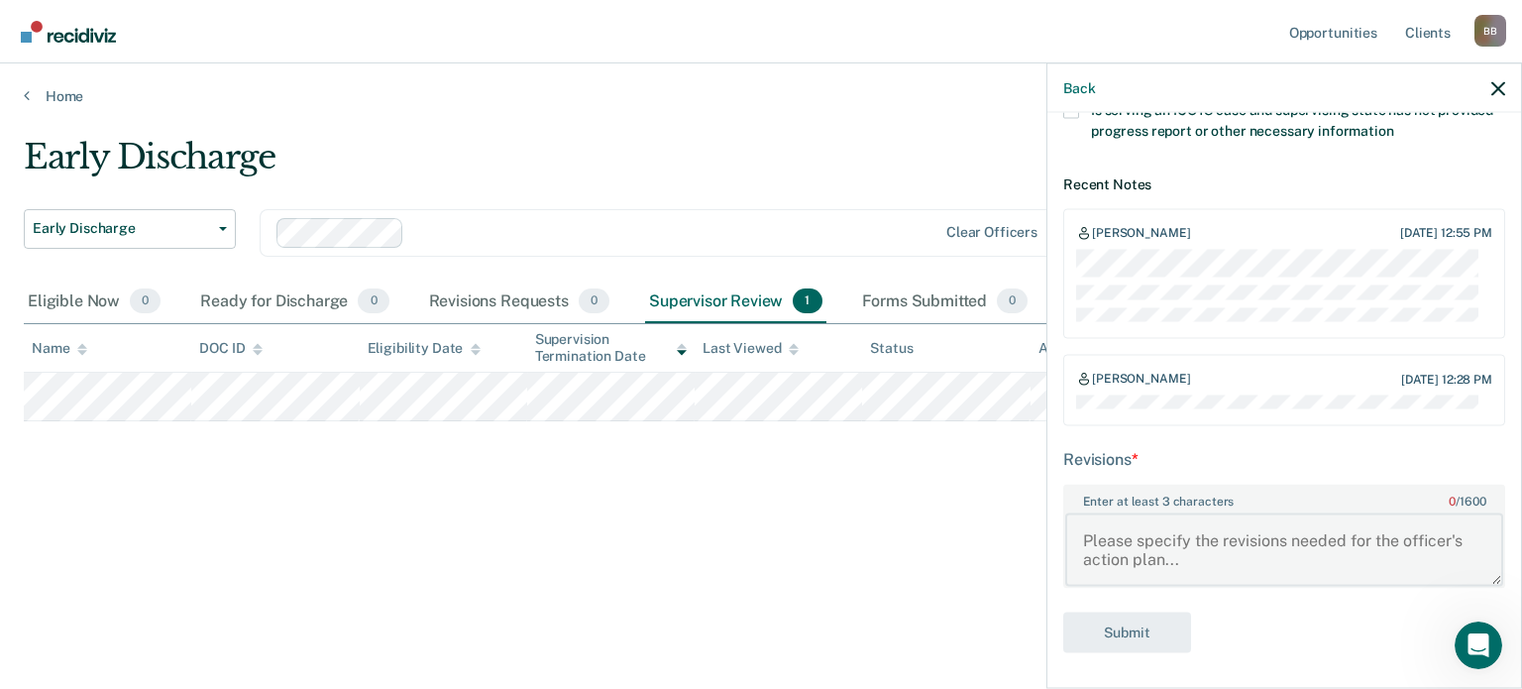
click at [1116, 538] on textarea "Enter at least 3 characters 0 / 1600" at bounding box center [1284, 548] width 438 height 73
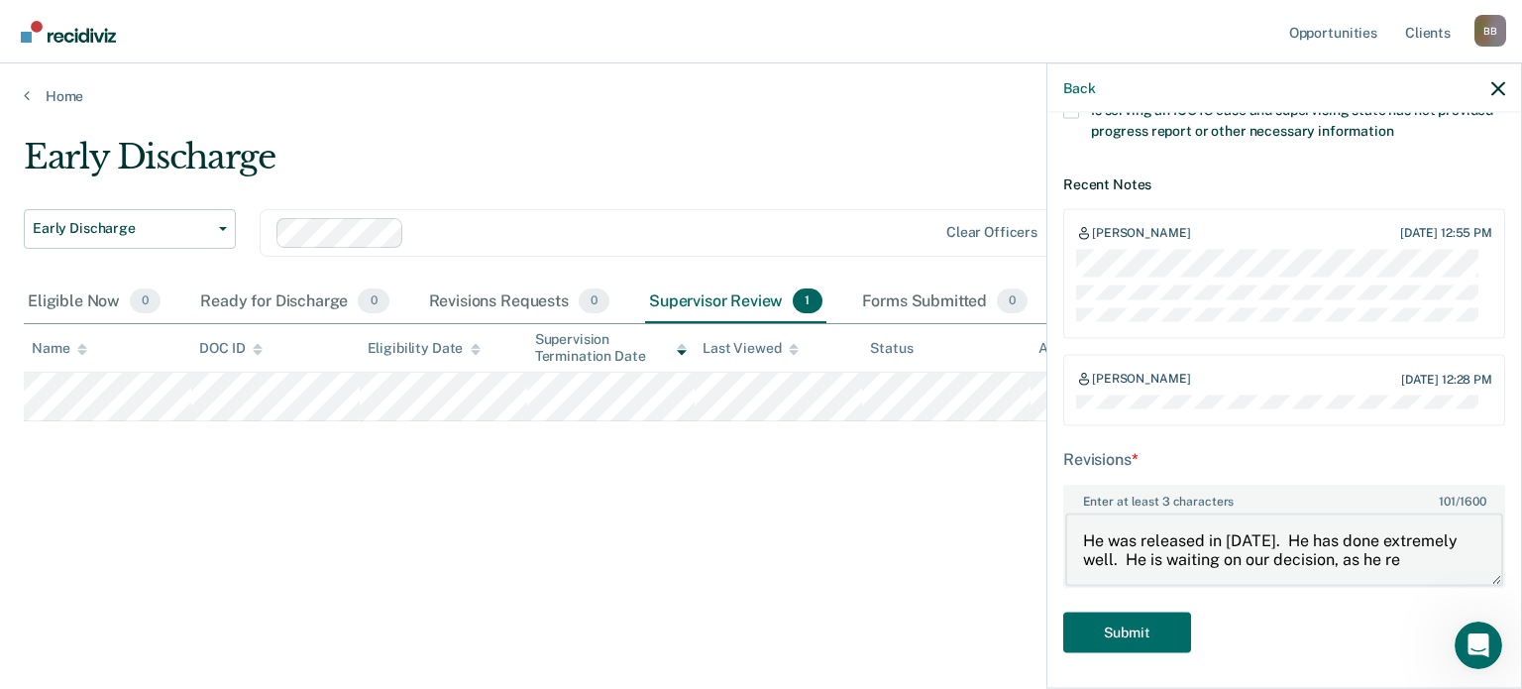
scroll to position [4, 0]
type textarea "He was released in [DATE]. He has done extremely well. He is waiting on our dec…"
click at [1499, 83] on icon "button" at bounding box center [1499, 88] width 14 height 14
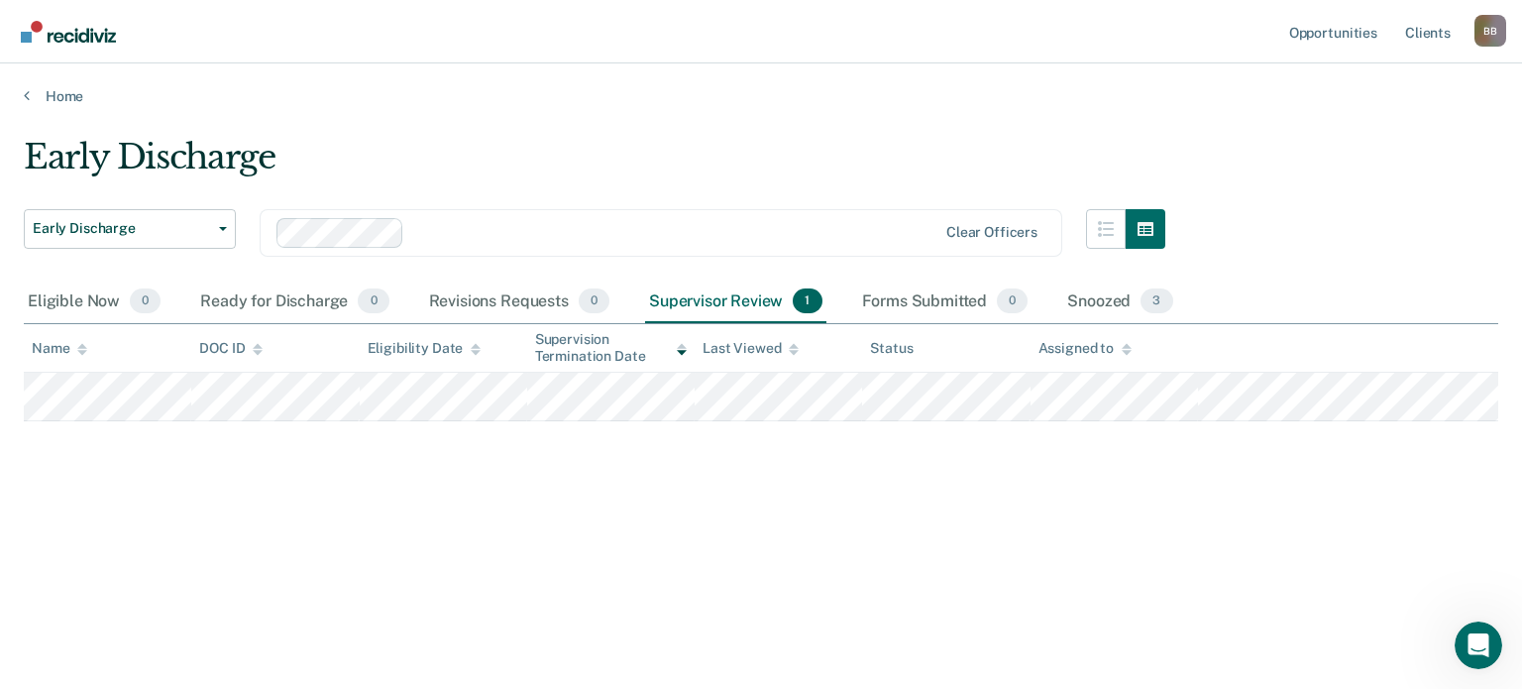
click at [719, 122] on main "Early Discharge Early Discharge Early Discharge Clear officers Eligible Now 0 R…" at bounding box center [761, 394] width 1522 height 578
click at [1084, 296] on div "Snoozed 3" at bounding box center [1119, 302] width 113 height 44
